Goal: Check status: Check status

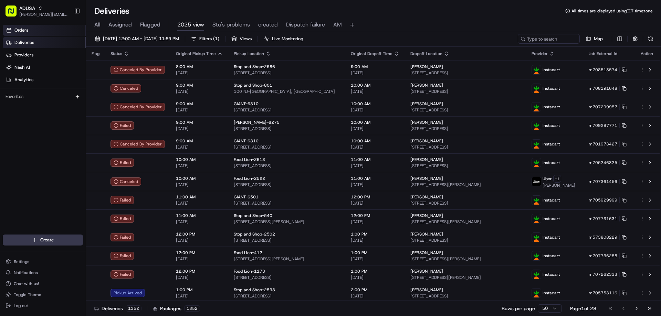
click at [76, 27] on link "Orders" at bounding box center [44, 30] width 83 height 11
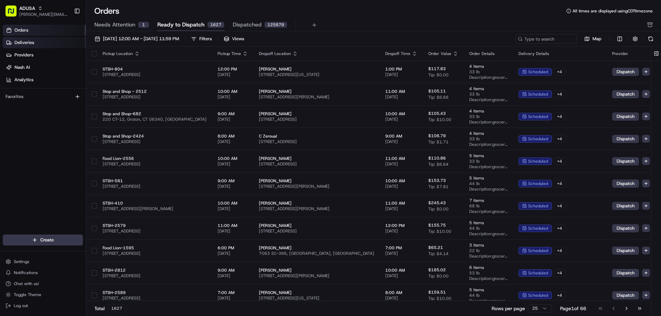
click at [14, 41] on link "Deliveries" at bounding box center [44, 42] width 83 height 11
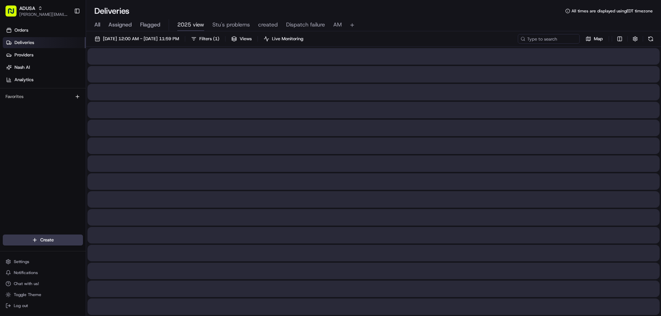
click at [100, 25] on div "All Assigned Flagged 2025 view Stu's problems created Dispatch failure AM" at bounding box center [373, 25] width 575 height 12
click at [96, 25] on span "All" at bounding box center [97, 25] width 6 height 8
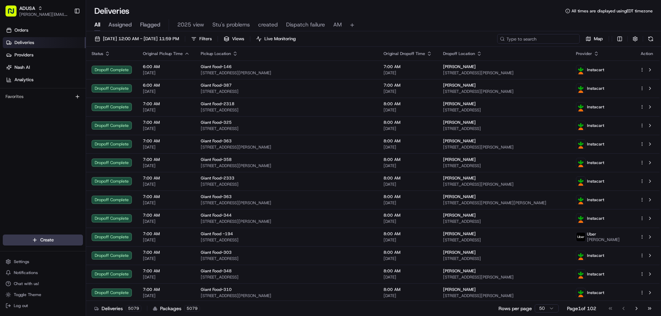
paste input "m707095597"
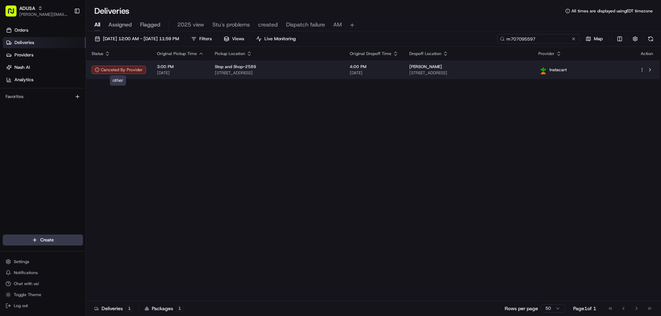
type input "m707095597"
click at [132, 67] on div "Canceled By Provider" at bounding box center [119, 70] width 54 height 8
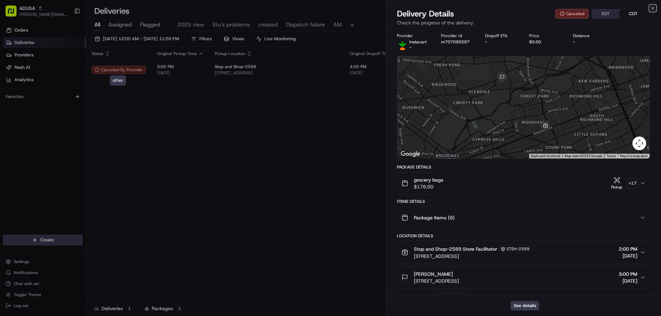
drag, startPoint x: 652, startPoint y: 9, endPoint x: 639, endPoint y: 12, distance: 13.5
click at [651, 10] on icon "button" at bounding box center [653, 9] width 6 height 6
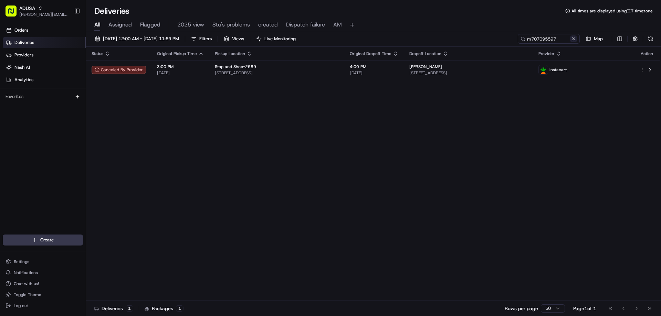
click at [571, 40] on button at bounding box center [573, 38] width 7 height 7
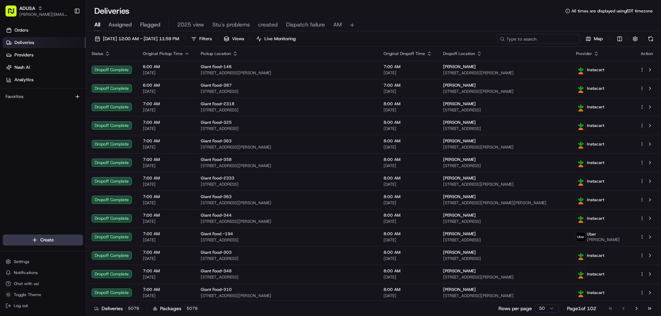
paste input "43283752"
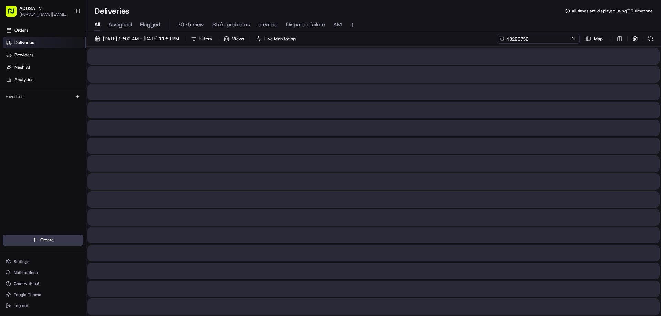
type input "43283752"
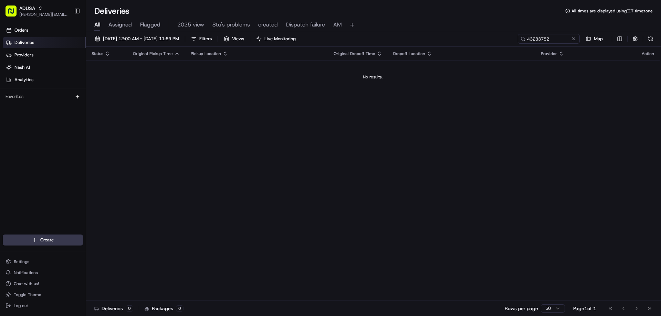
drag, startPoint x: 573, startPoint y: 40, endPoint x: 561, endPoint y: 40, distance: 12.4
click at [574, 40] on button at bounding box center [573, 38] width 7 height 7
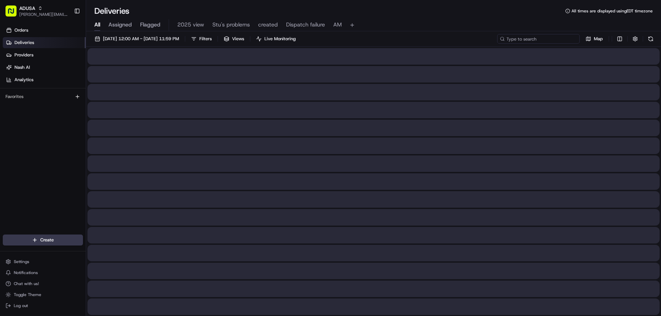
drag, startPoint x: 524, startPoint y: 40, endPoint x: 541, endPoint y: 38, distance: 16.7
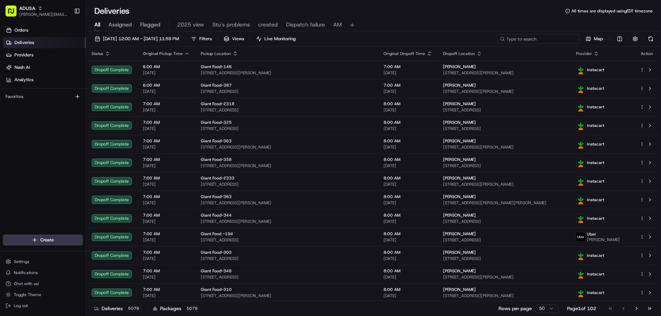
paste input "m705562835"
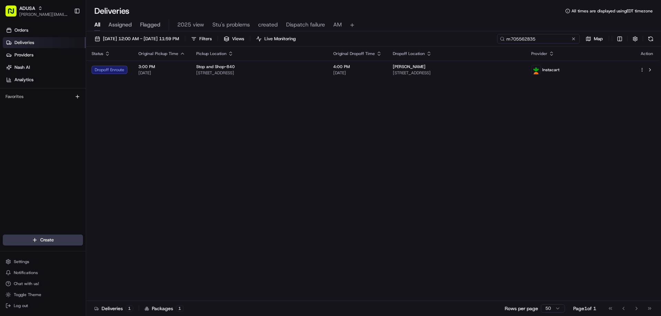
type input "m705562835"
click at [123, 67] on div "Dropoff Enroute" at bounding box center [110, 70] width 36 height 8
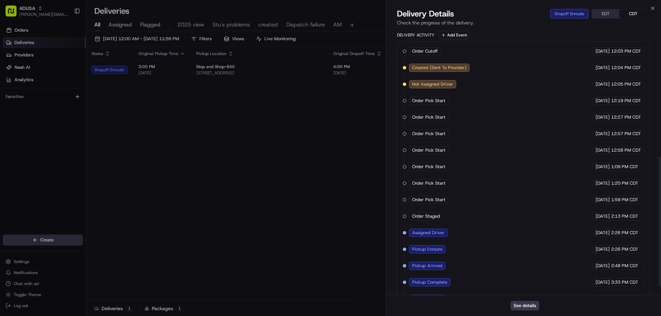
scroll to position [280, 0]
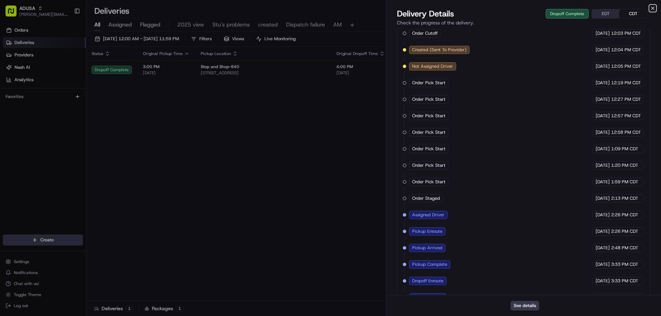
click at [653, 8] on icon "button" at bounding box center [653, 9] width 6 height 6
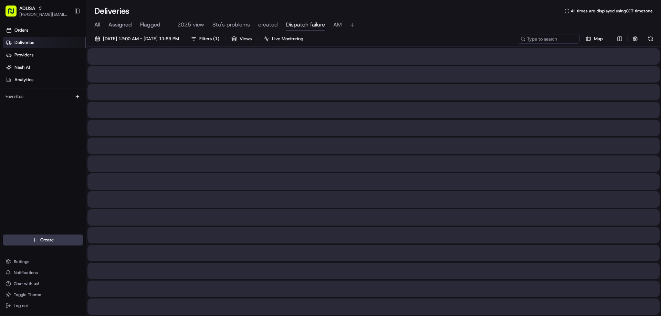
click at [308, 25] on span "Dispatch failure" at bounding box center [305, 25] width 39 height 8
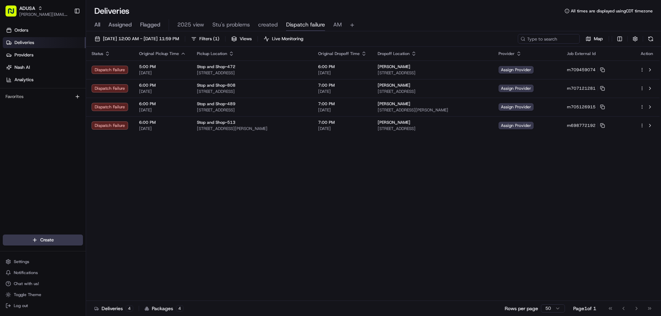
click at [127, 24] on span "Assigned" at bounding box center [119, 25] width 23 height 8
